Goal: Task Accomplishment & Management: Use online tool/utility

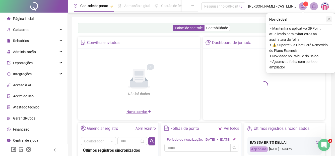
click at [330, 20] on icon "close" at bounding box center [330, 20] width 4 height 4
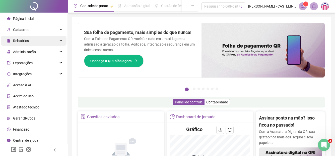
click at [60, 41] on icon at bounding box center [61, 41] width 3 height 0
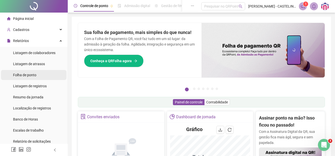
click at [23, 76] on span "Folha de ponto" at bounding box center [24, 75] width 23 height 4
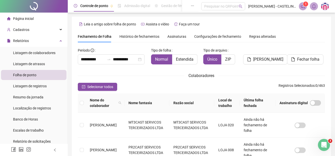
scroll to position [25, 0]
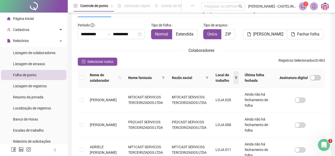
click at [237, 78] on icon "filter" at bounding box center [236, 77] width 3 height 3
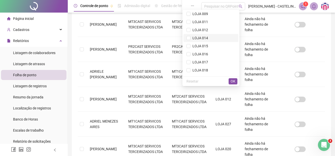
scroll to position [100, 0]
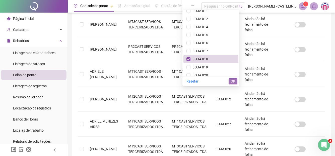
click at [232, 81] on span "OK" at bounding box center [233, 81] width 5 height 6
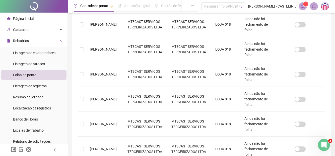
scroll to position [25, 0]
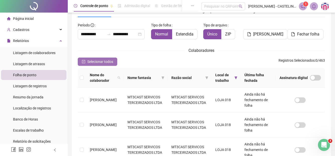
click at [94, 59] on button "Selecionar todos" at bounding box center [97, 62] width 39 height 8
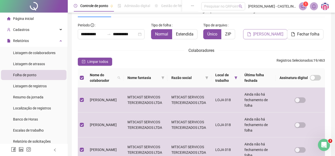
click at [264, 33] on span "Gerar espelho" at bounding box center [268, 34] width 30 height 6
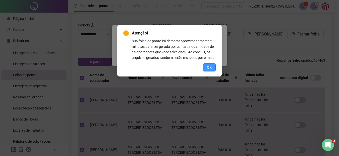
click at [209, 68] on span "OK" at bounding box center [209, 68] width 5 height 6
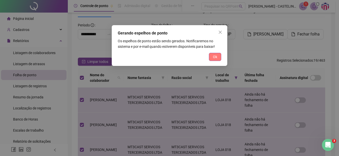
click at [215, 57] on span "Ok" at bounding box center [215, 57] width 4 height 6
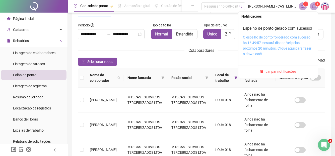
click at [294, 43] on link "O espelho de ponto foi gerado com sucesso às 16:49:57 e estará disponível pelos…" at bounding box center [277, 45] width 69 height 21
